Goal: Contribute content

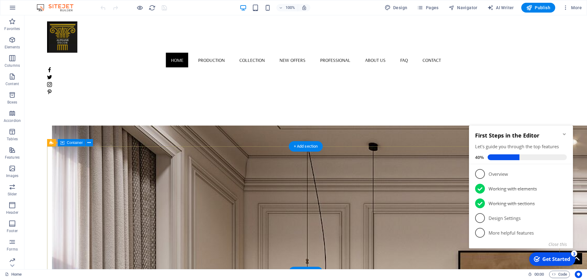
scroll to position [466, 0]
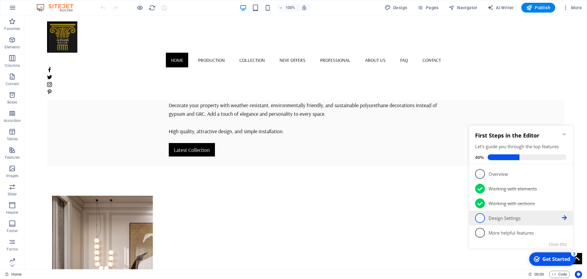
click at [485, 216] on link "4 Design Settings - incomplete" at bounding box center [521, 218] width 92 height 10
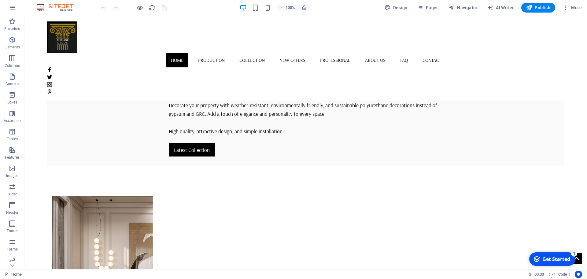
click at [564, 262] on div "Get Started" at bounding box center [556, 258] width 28 height 7
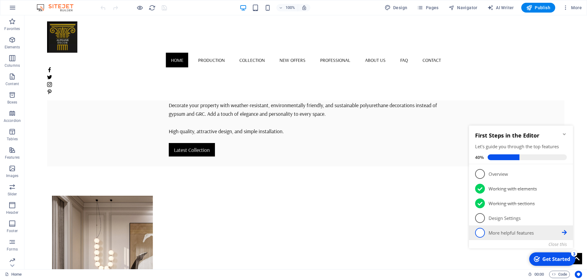
click at [565, 230] on icon at bounding box center [564, 232] width 5 height 5
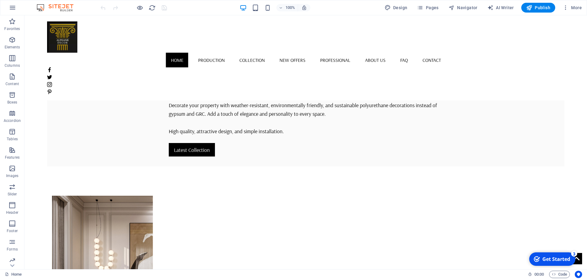
click at [553, 260] on div "Get Started" at bounding box center [556, 258] width 28 height 7
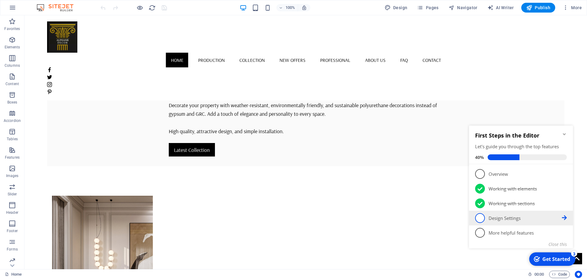
click at [510, 216] on p "Design Settings - incomplete" at bounding box center [525, 218] width 73 height 6
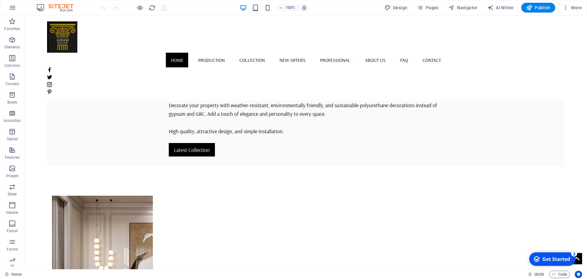
click at [554, 256] on div "Get Started" at bounding box center [556, 258] width 28 height 7
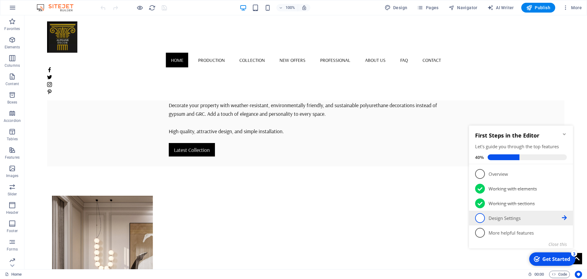
click at [568, 217] on li "4 Design Settings - incomplete" at bounding box center [521, 217] width 104 height 15
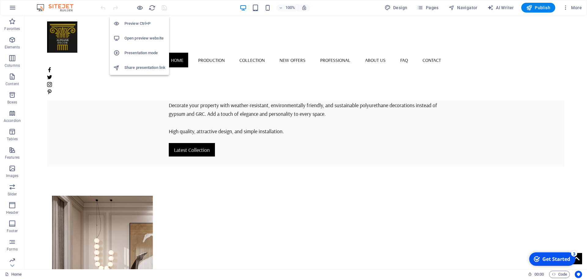
click at [127, 23] on h6 "Preview Ctrl+P" at bounding box center [144, 23] width 41 height 7
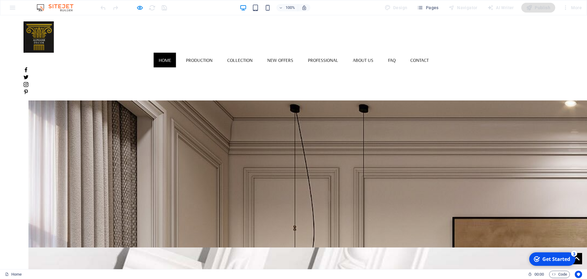
scroll to position [694, 0]
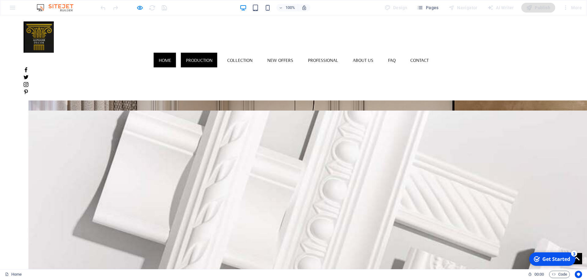
click at [192, 53] on link "Production" at bounding box center [199, 60] width 36 height 15
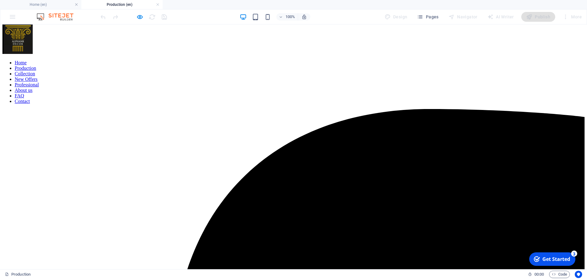
scroll to position [0, 0]
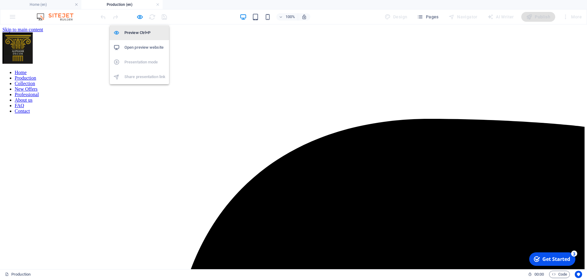
click at [134, 31] on h6 "Preview Ctrl+P" at bounding box center [144, 32] width 41 height 7
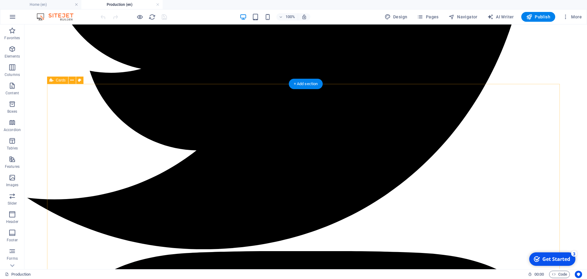
scroll to position [1407, 0]
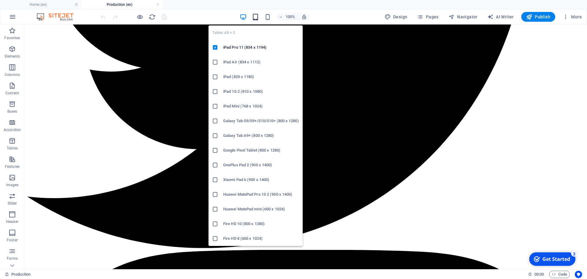
click at [257, 19] on icon "button" at bounding box center [255, 16] width 7 height 7
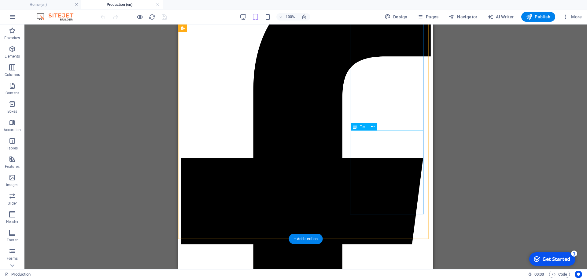
scroll to position [150, 0]
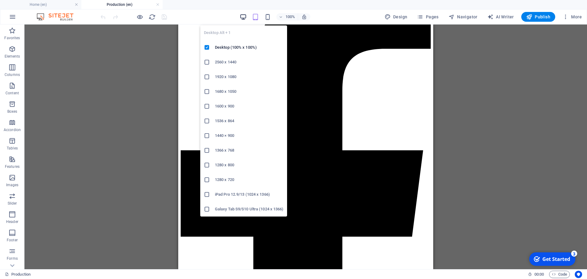
click at [244, 17] on icon "button" at bounding box center [243, 16] width 7 height 7
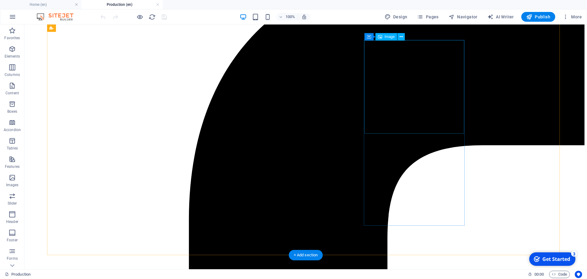
scroll to position [153, 0]
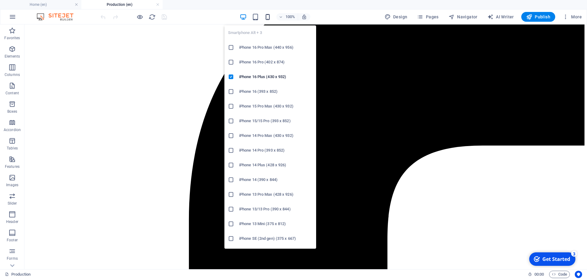
click at [268, 16] on icon "button" at bounding box center [267, 16] width 7 height 7
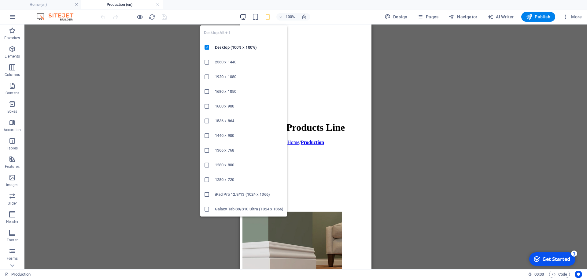
click at [246, 17] on icon "button" at bounding box center [243, 16] width 7 height 7
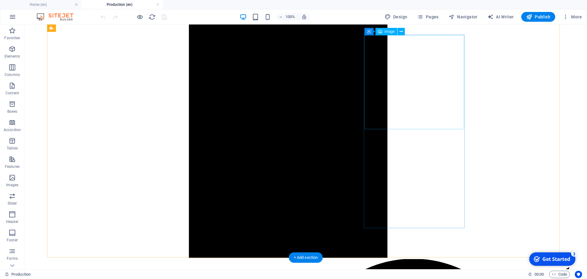
scroll to position [942, 0]
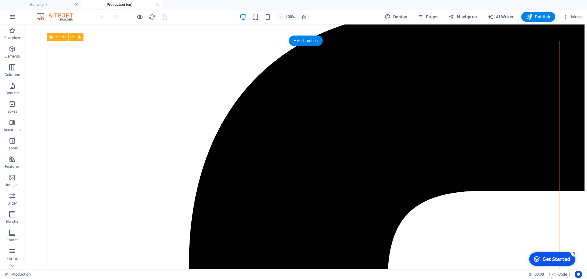
scroll to position [0, 0]
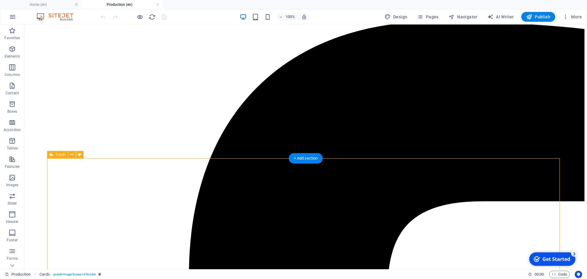
scroll to position [214, 0]
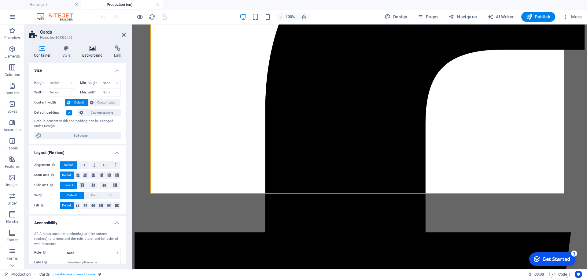
click at [97, 52] on h4 "Background" at bounding box center [94, 51] width 32 height 13
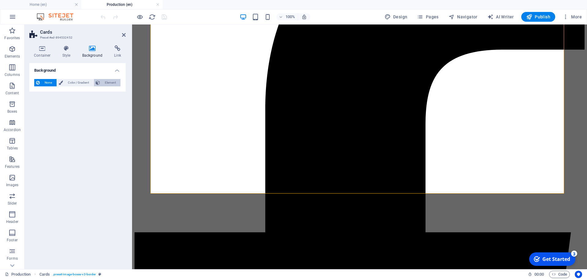
click at [107, 82] on span "Element" at bounding box center [110, 82] width 17 height 7
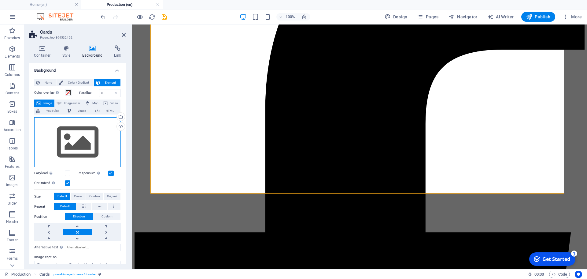
click at [82, 140] on div "Drag files here, click to choose files or select files from Files or our free s…" at bounding box center [77, 142] width 87 height 50
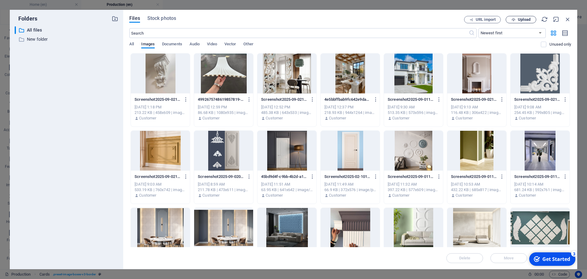
click at [529, 18] on span "Upload" at bounding box center [524, 20] width 13 height 4
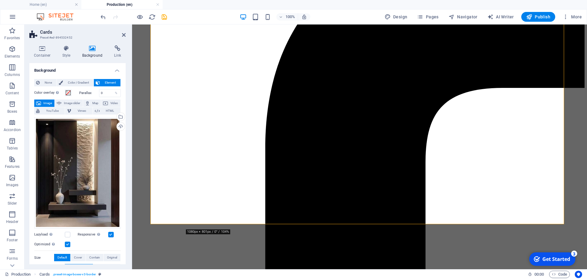
scroll to position [183, 0]
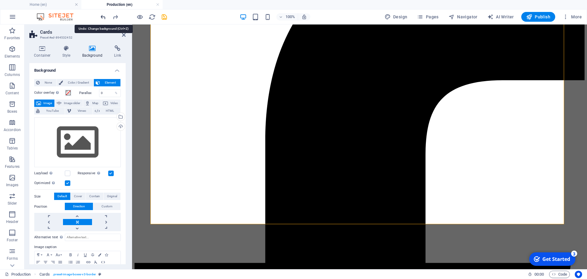
click at [106, 17] on icon "undo" at bounding box center [103, 16] width 7 height 7
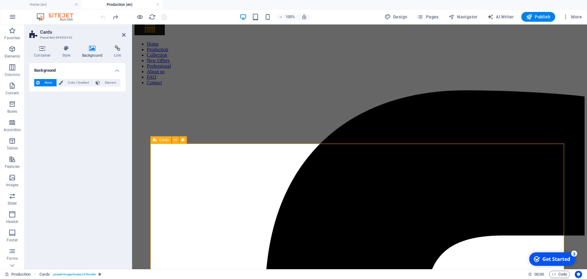
scroll to position [0, 0]
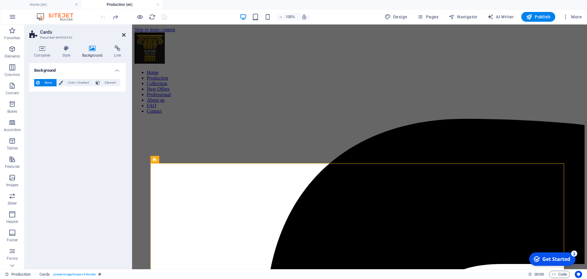
click at [122, 33] on icon at bounding box center [124, 34] width 4 height 5
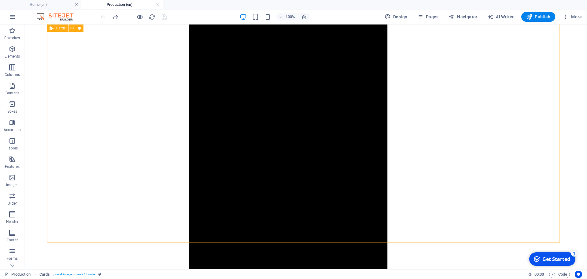
scroll to position [917, 0]
